Goal: Complete application form

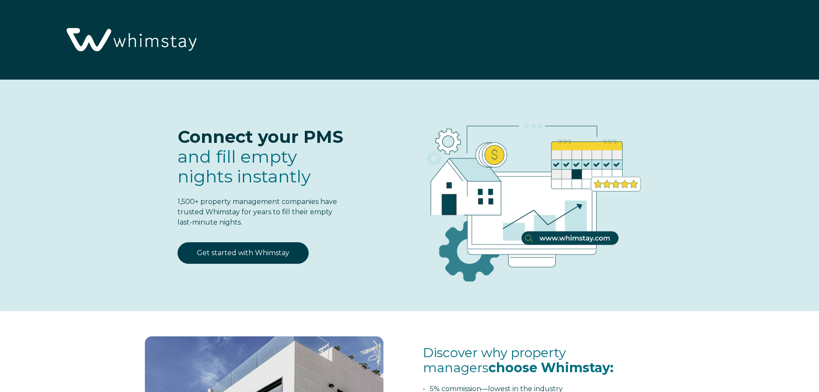
select select "US"
select select "Standard"
click at [133, 40] on img at bounding box center [130, 40] width 141 height 72
select select "US"
select select "Standard"
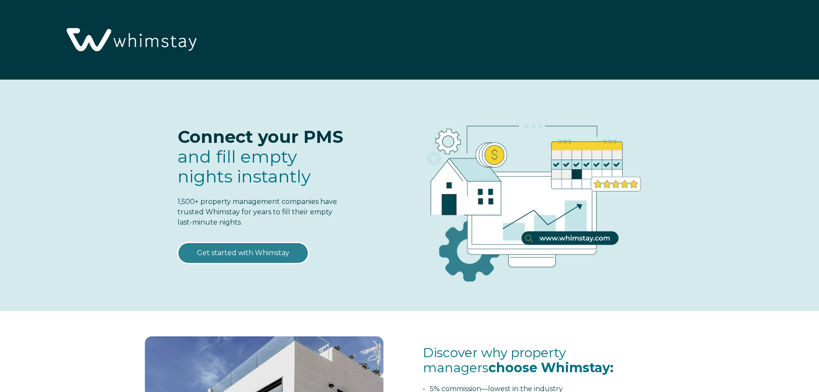
click at [241, 249] on link "Get started with Whimstay" at bounding box center [243, 253] width 131 height 22
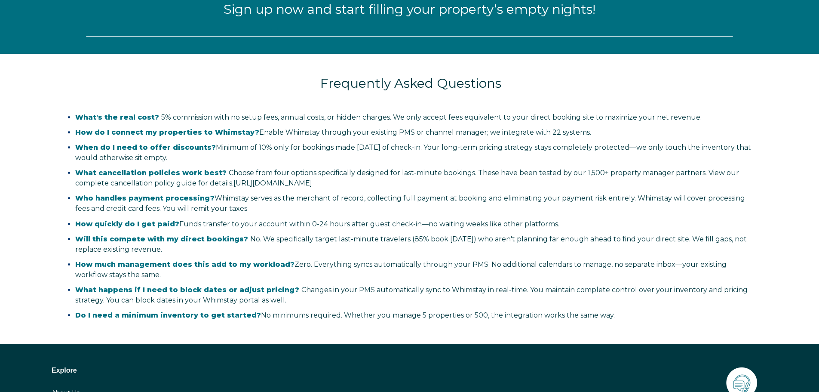
select select "US"
select select "Standard"
